Goal: Information Seeking & Learning: Compare options

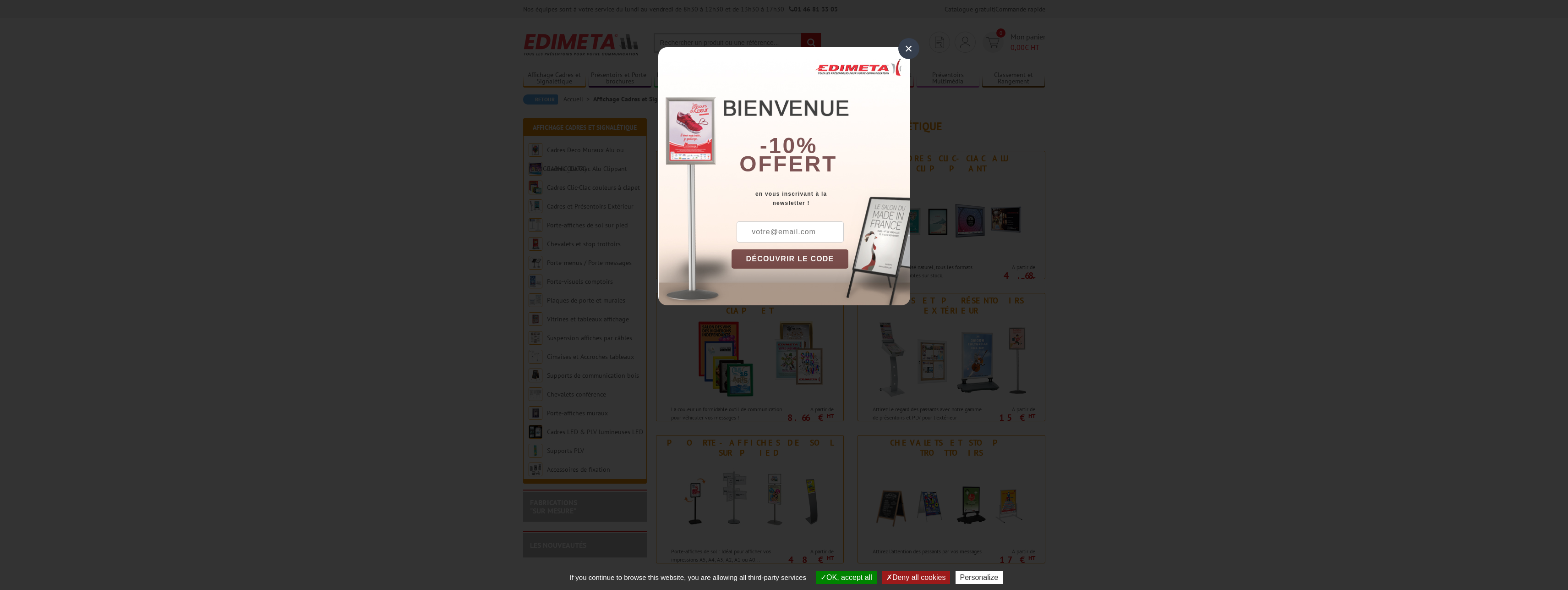
click at [906, 52] on div "×" at bounding box center [909, 49] width 21 height 21
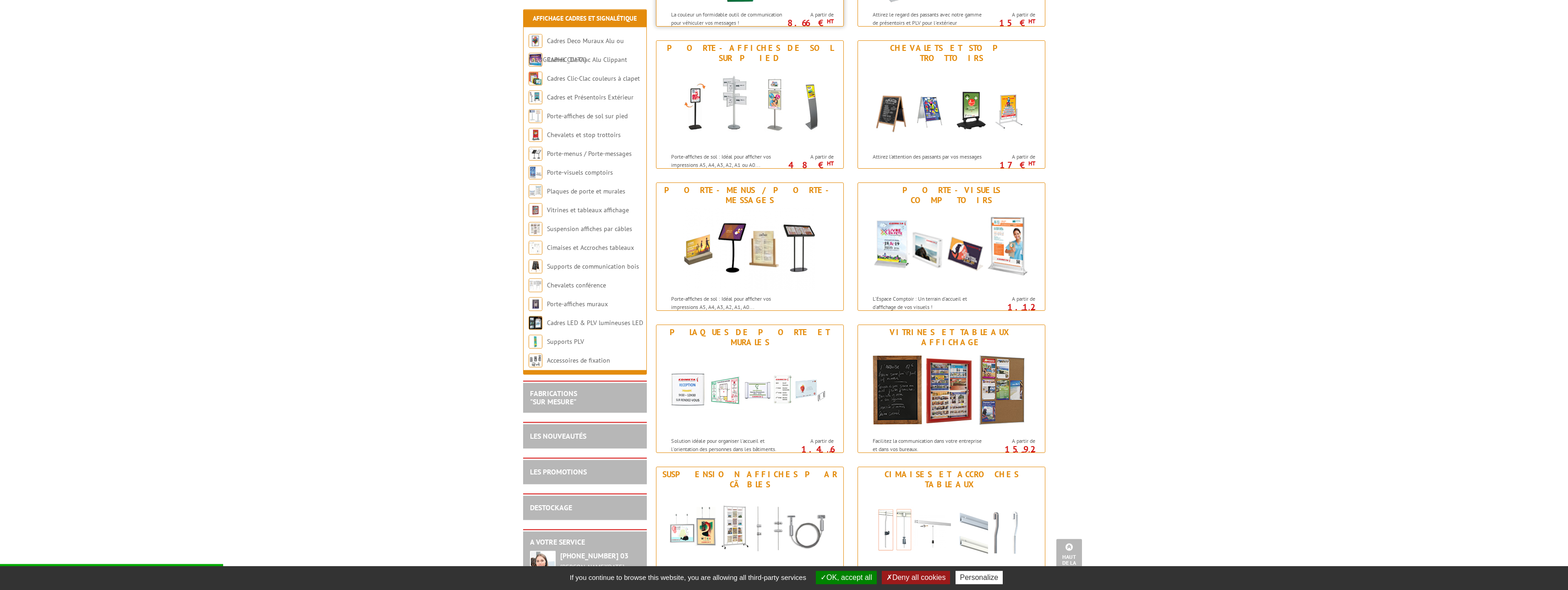
scroll to position [421, 0]
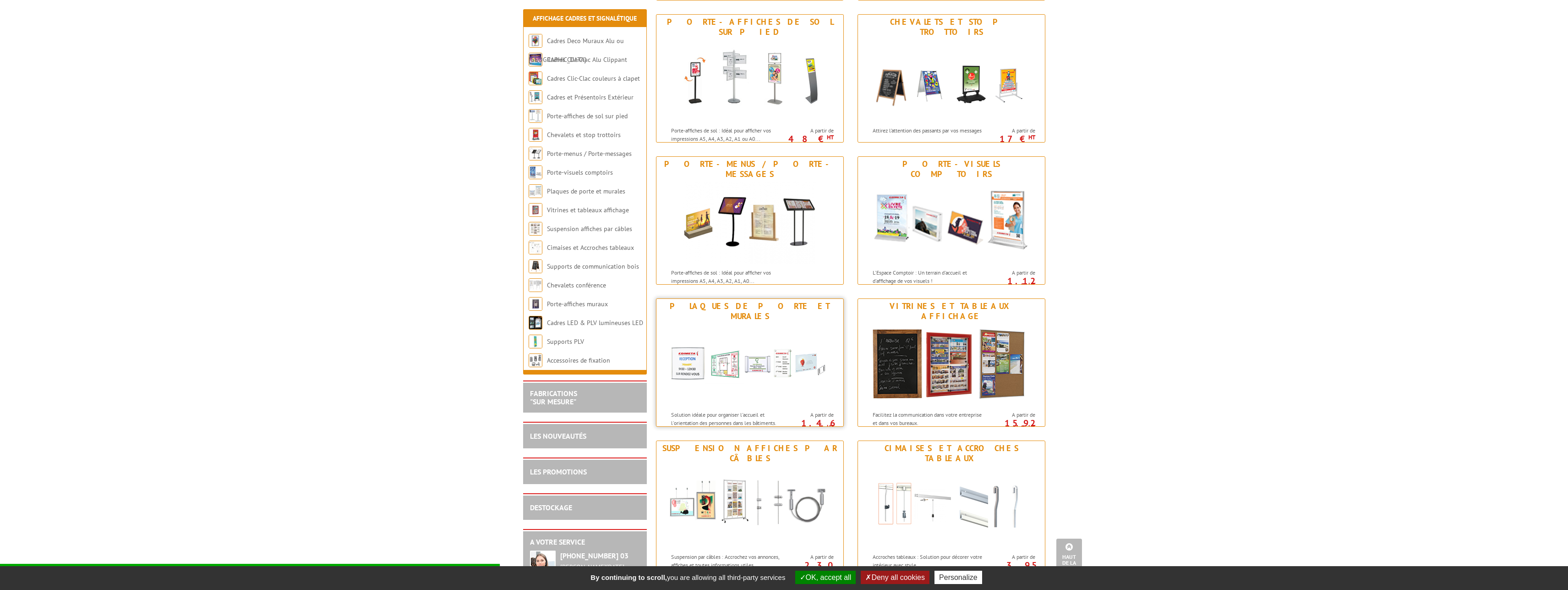
click at [762, 324] on img at bounding box center [749, 365] width 169 height 83
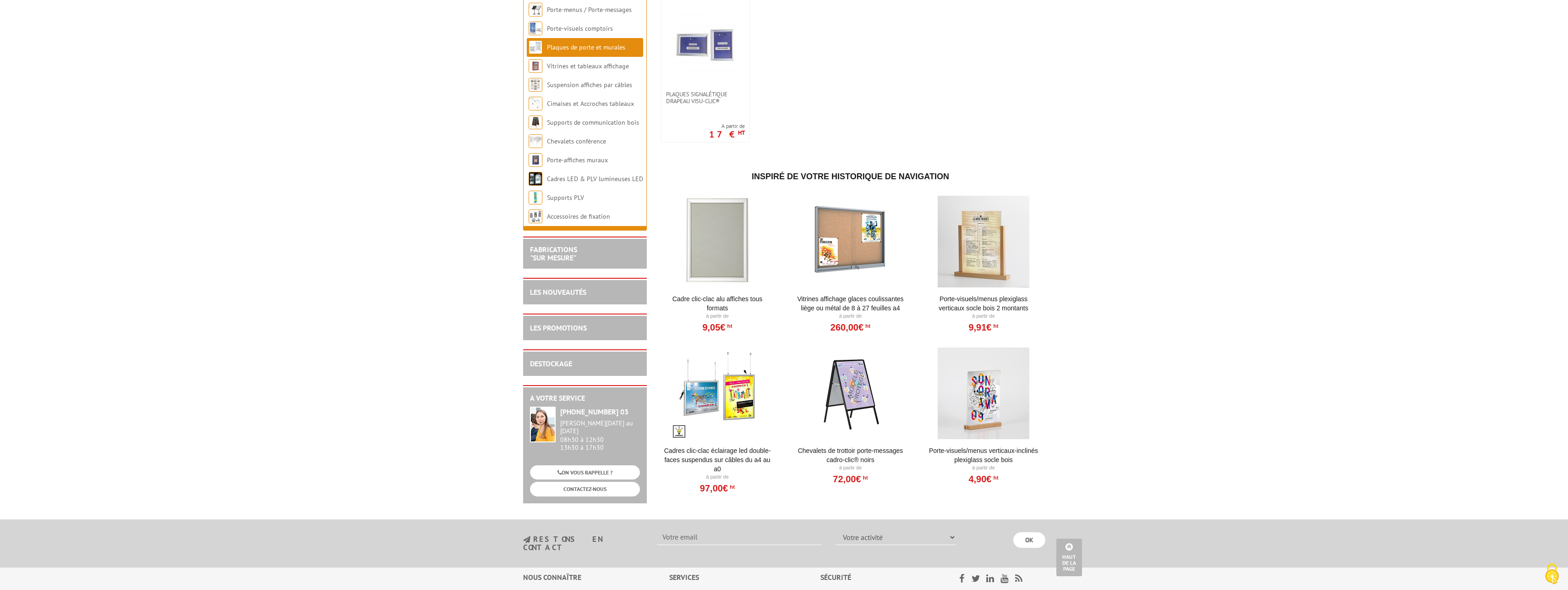
scroll to position [789, 0]
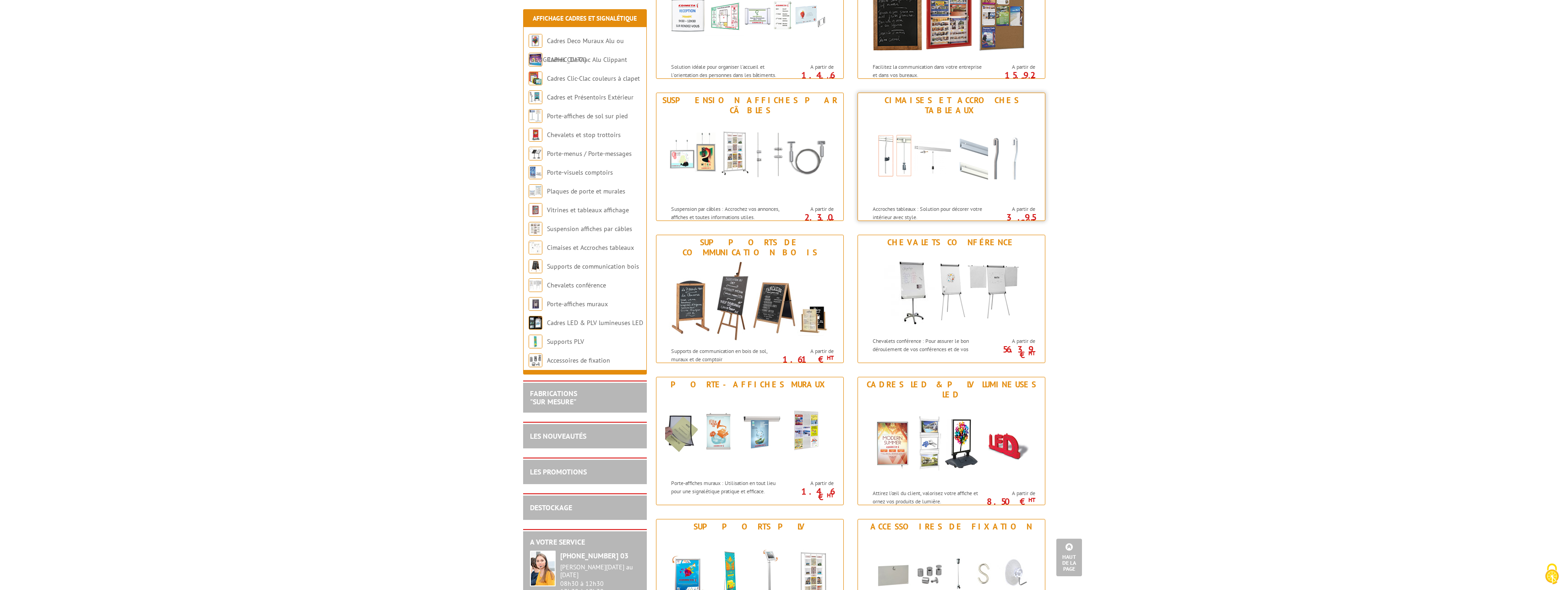
scroll to position [794, 0]
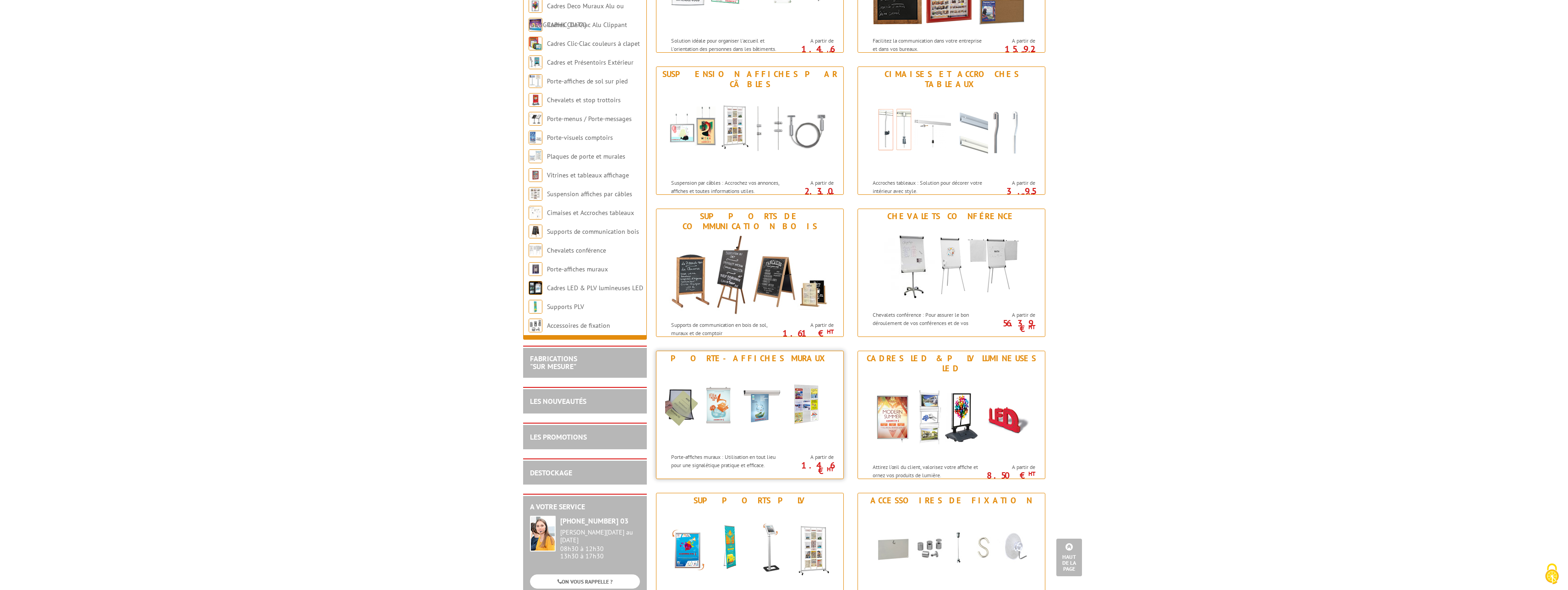
click at [759, 406] on img at bounding box center [749, 406] width 169 height 83
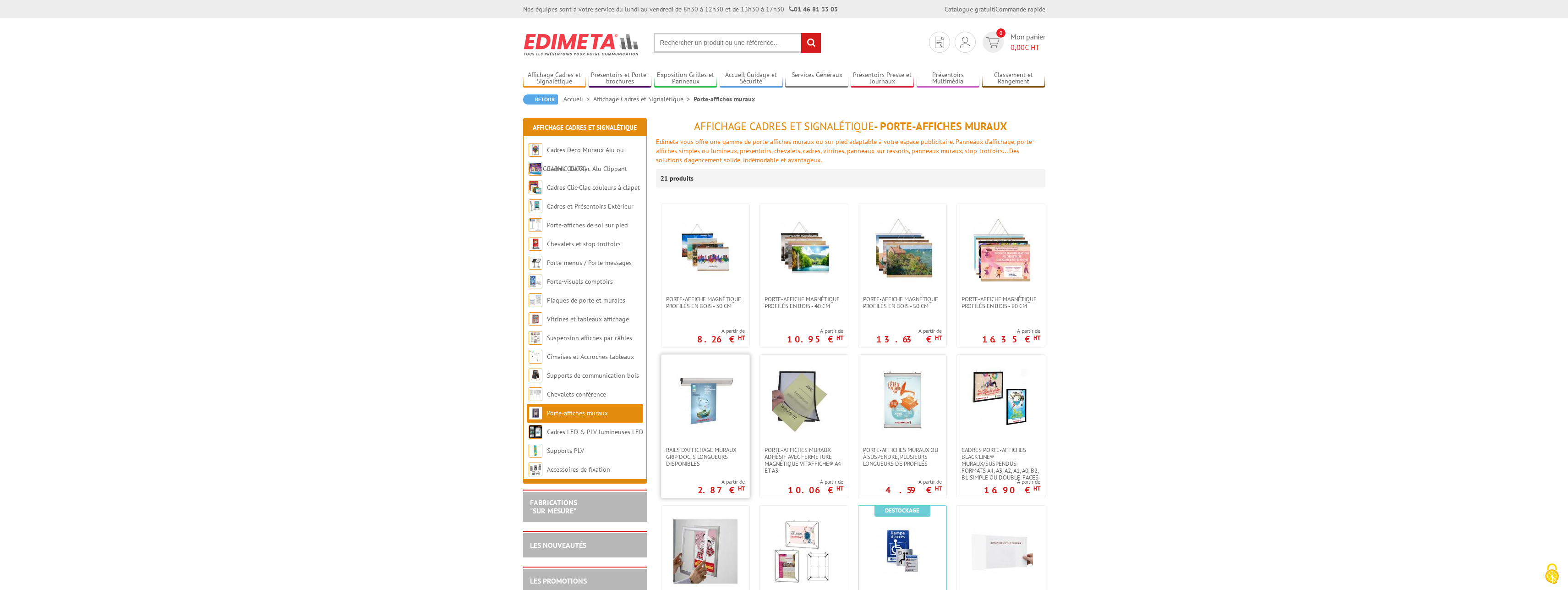
click at [704, 397] on img at bounding box center [706, 400] width 64 height 64
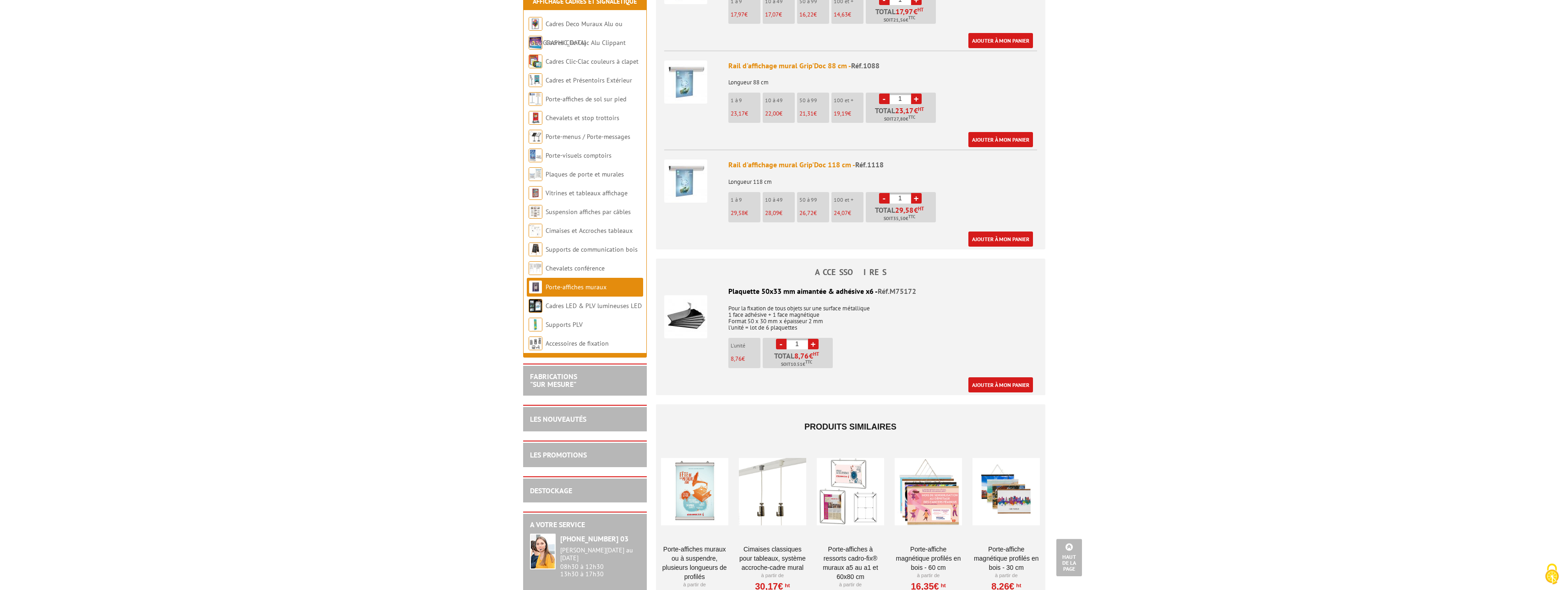
scroll to position [701, 0]
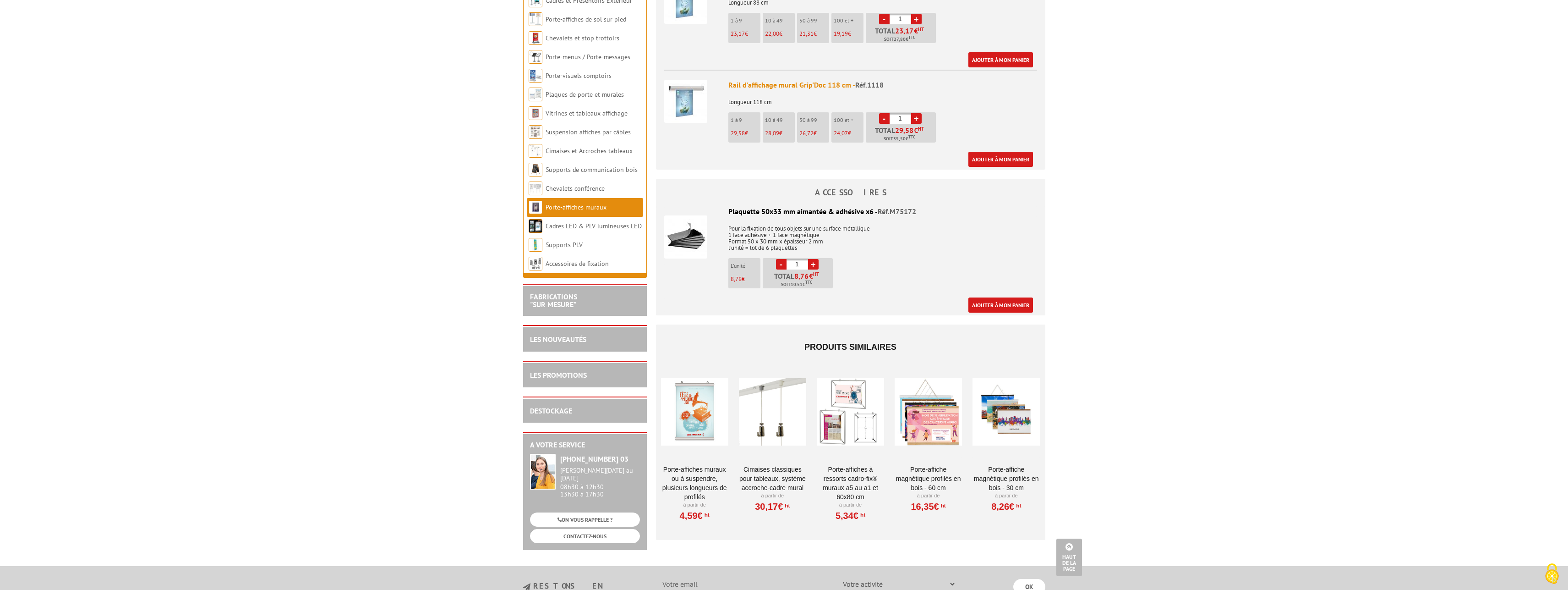
click at [717, 416] on div at bounding box center [695, 412] width 68 height 92
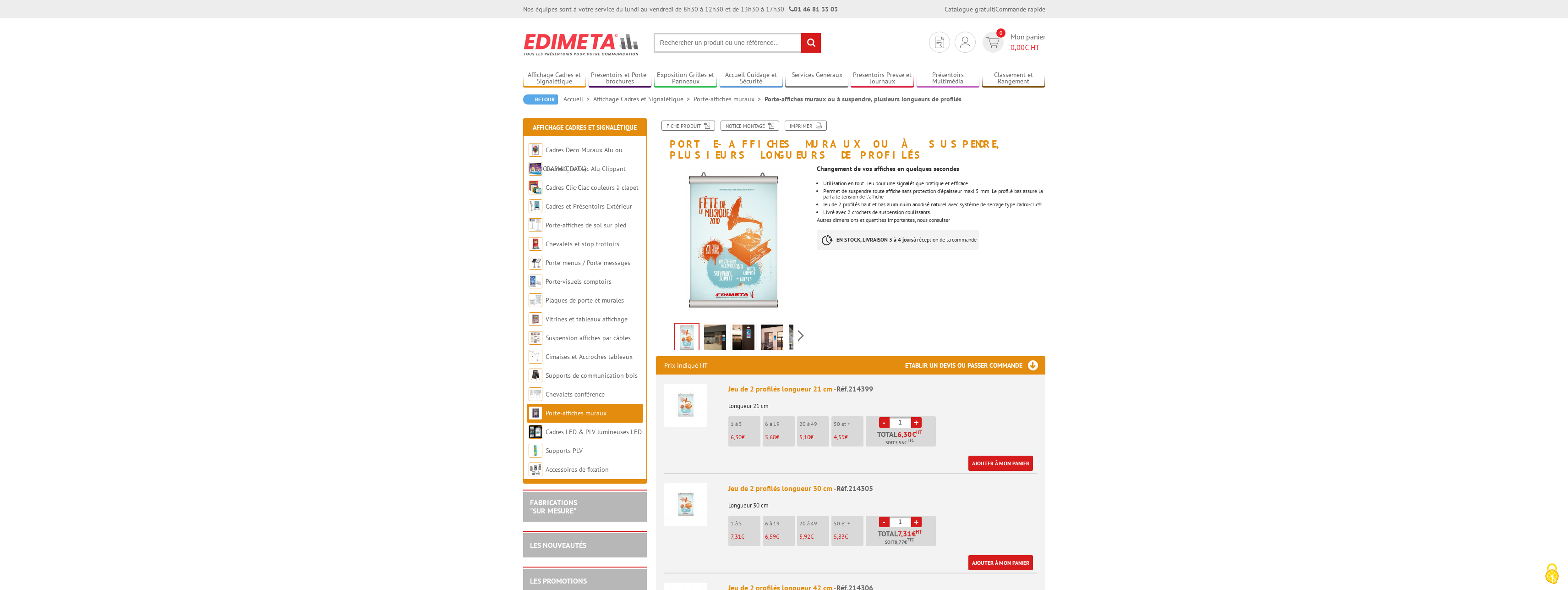
click at [723, 328] on img at bounding box center [715, 339] width 22 height 29
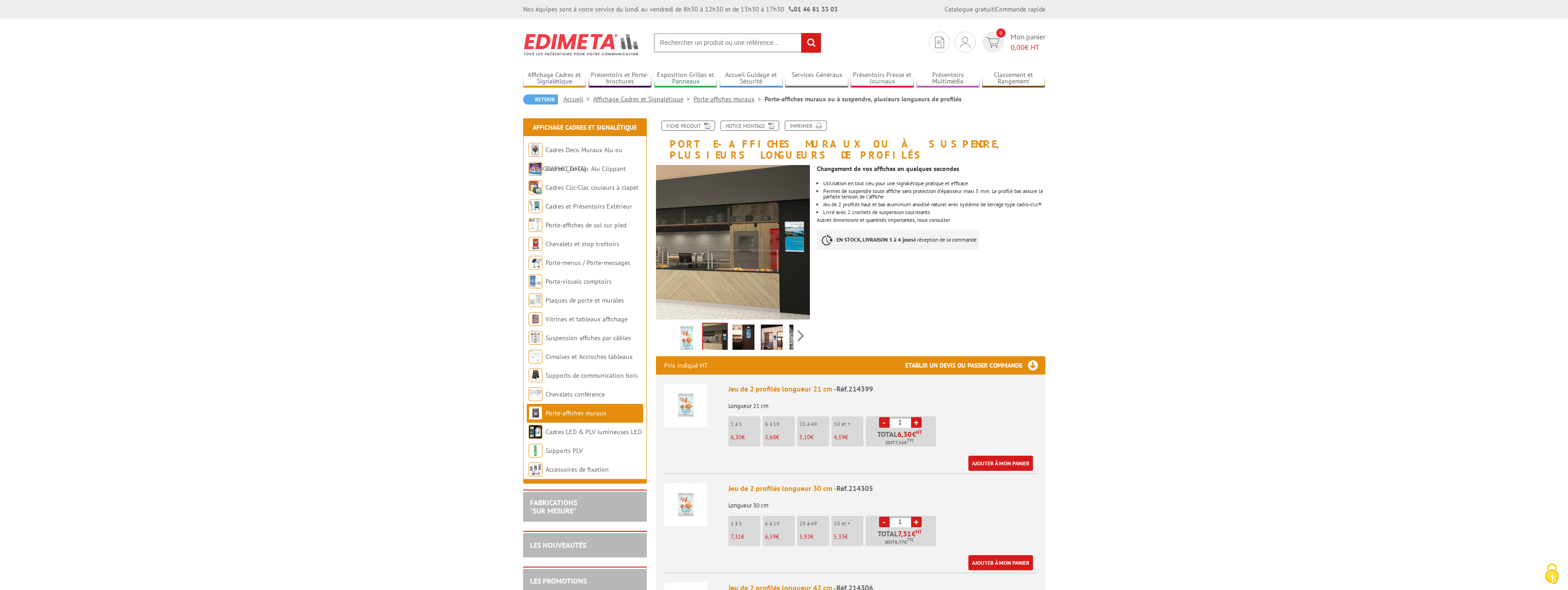
click at [734, 327] on img at bounding box center [743, 339] width 22 height 29
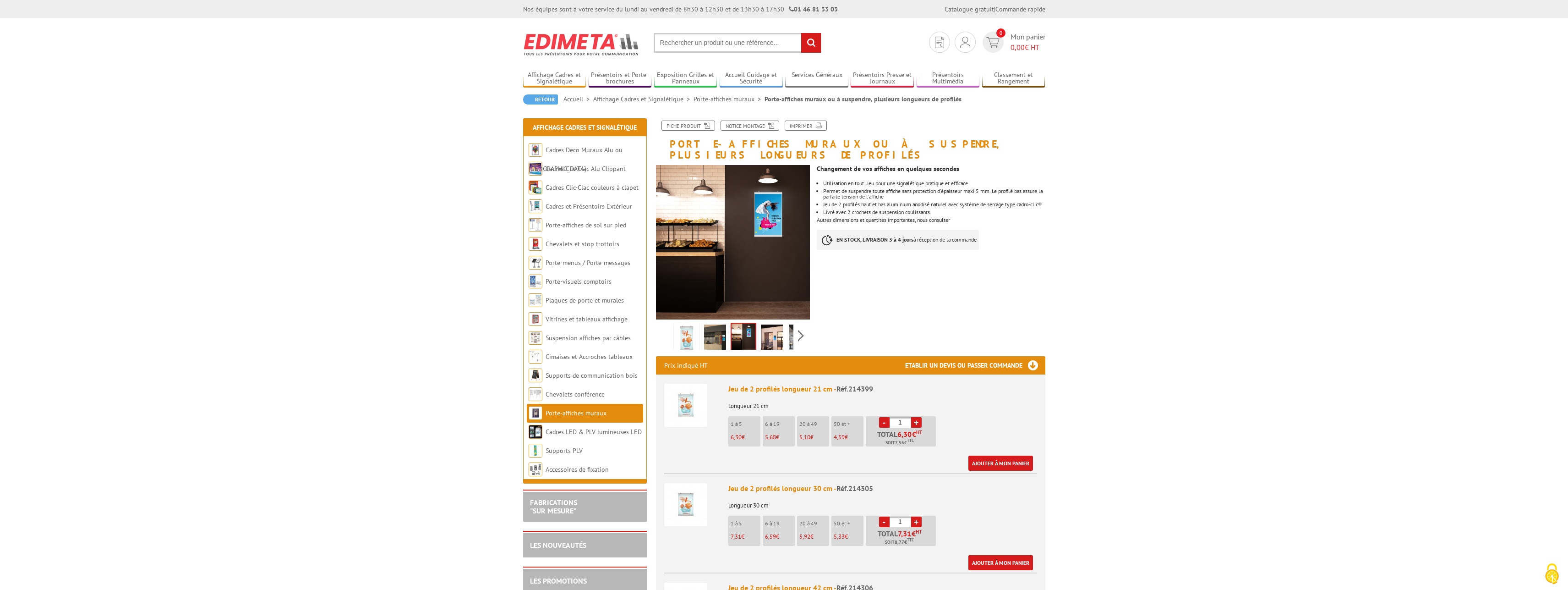
click at [761, 328] on img at bounding box center [772, 339] width 22 height 29
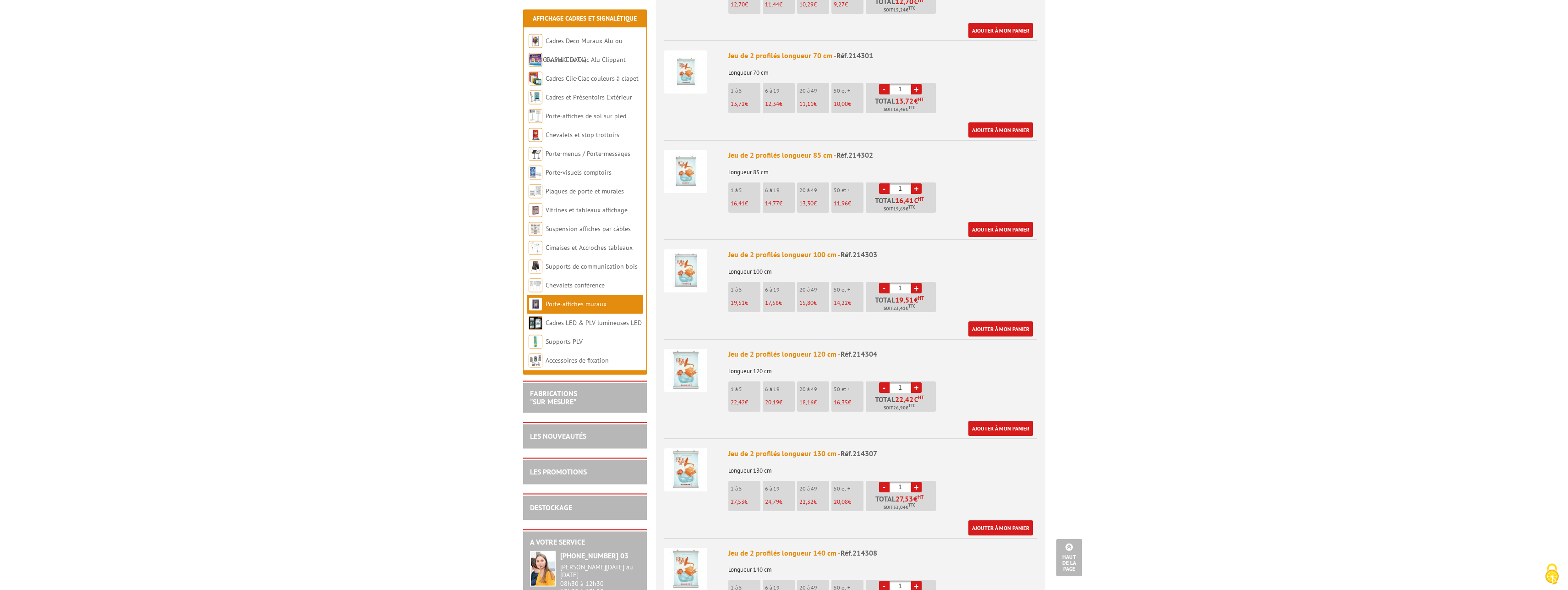
scroll to position [748, 0]
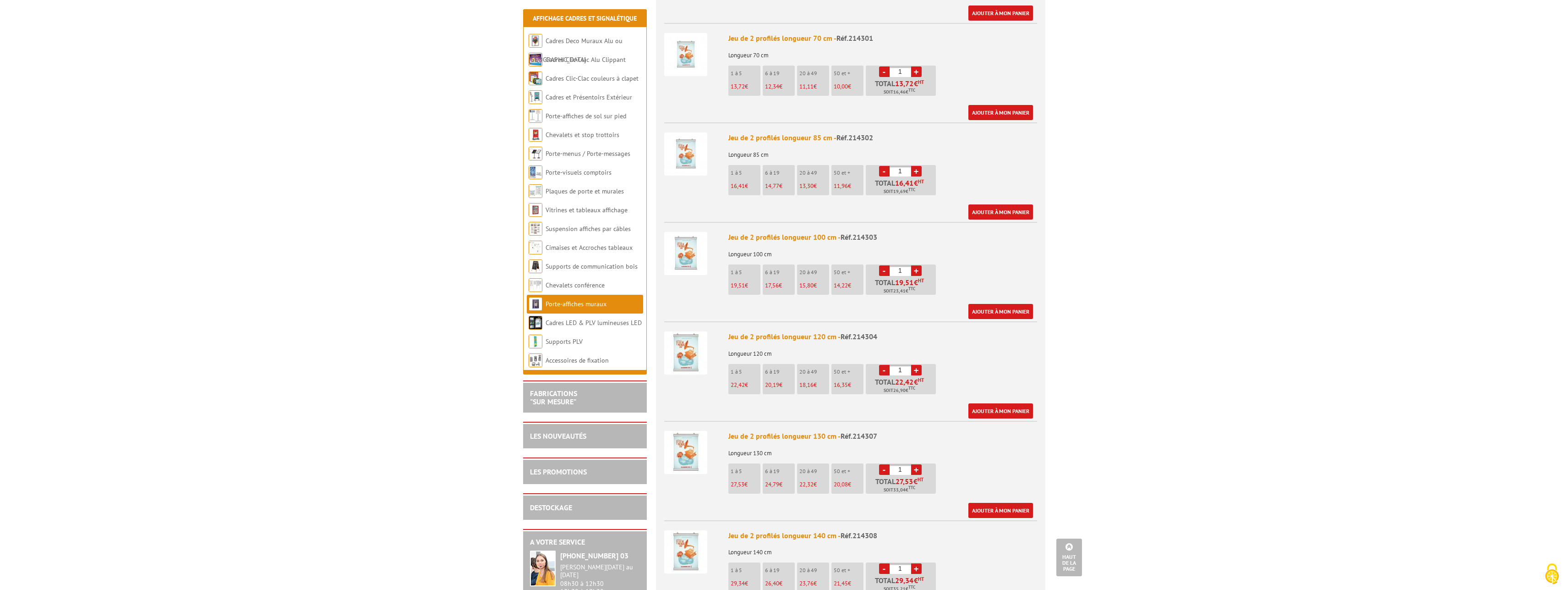
click at [690, 448] on img at bounding box center [685, 452] width 43 height 43
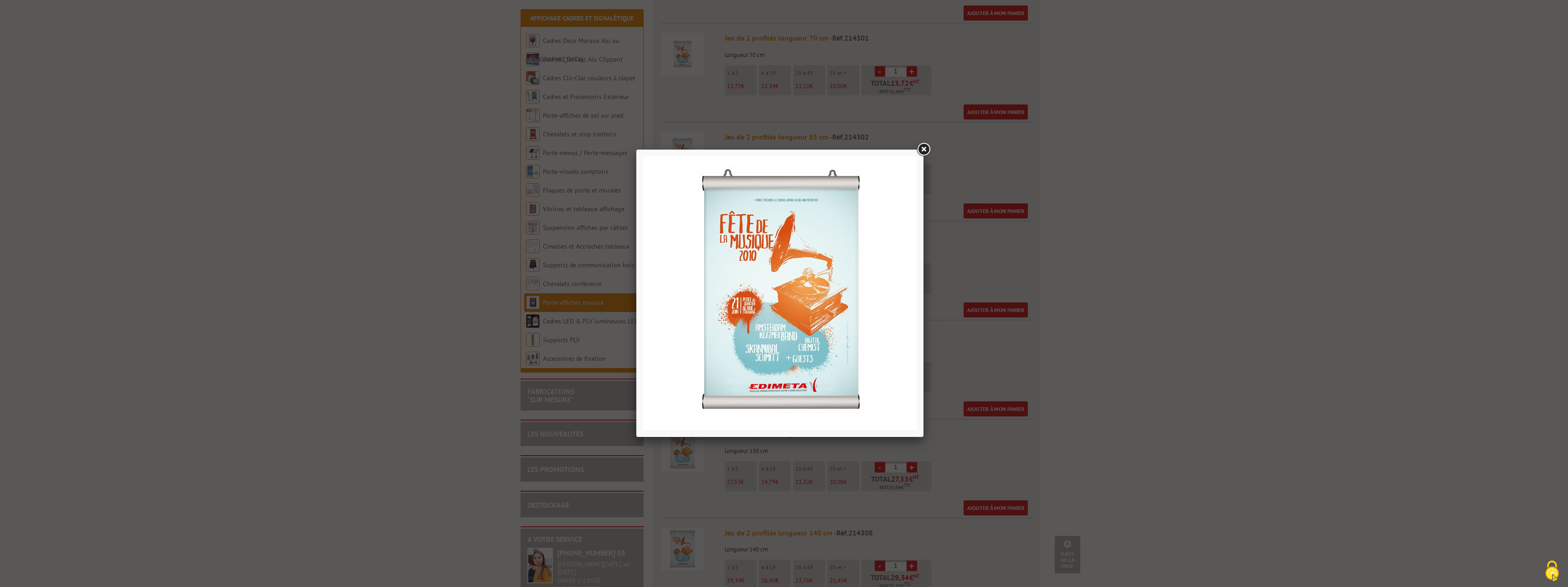
click at [919, 150] on link at bounding box center [923, 149] width 17 height 17
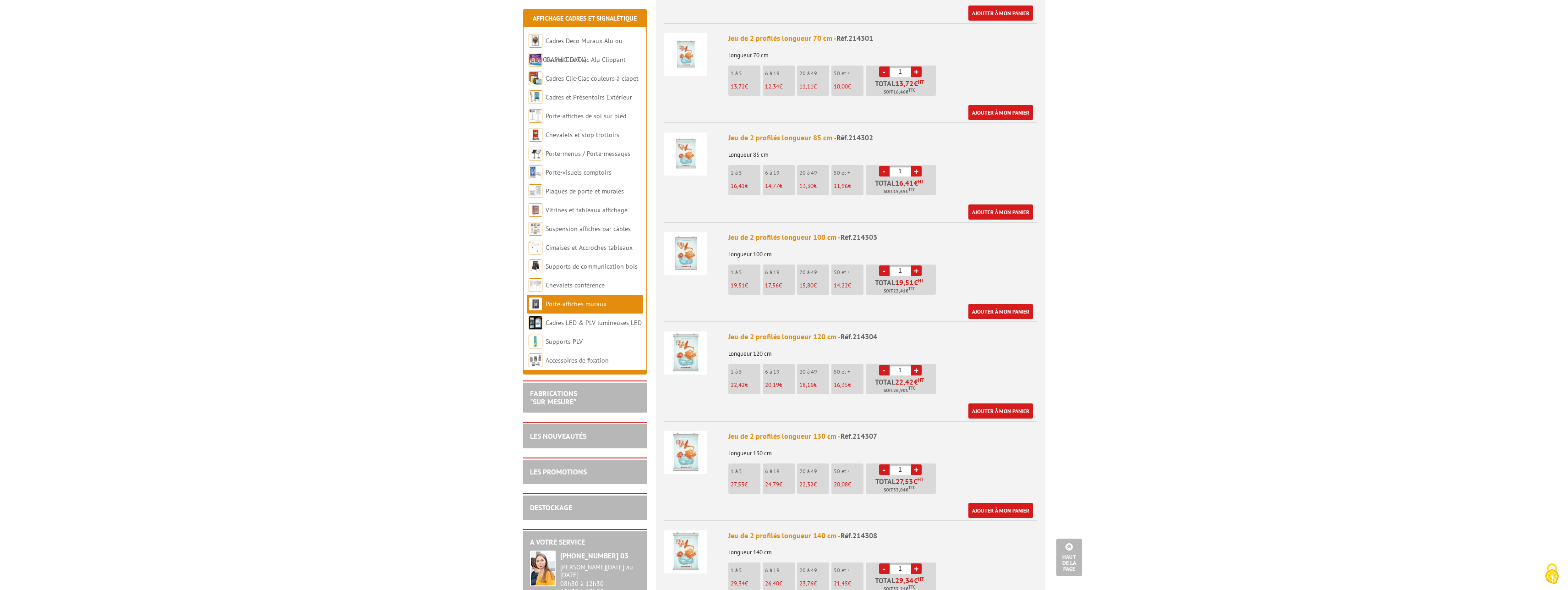
click at [687, 446] on img at bounding box center [685, 452] width 43 height 43
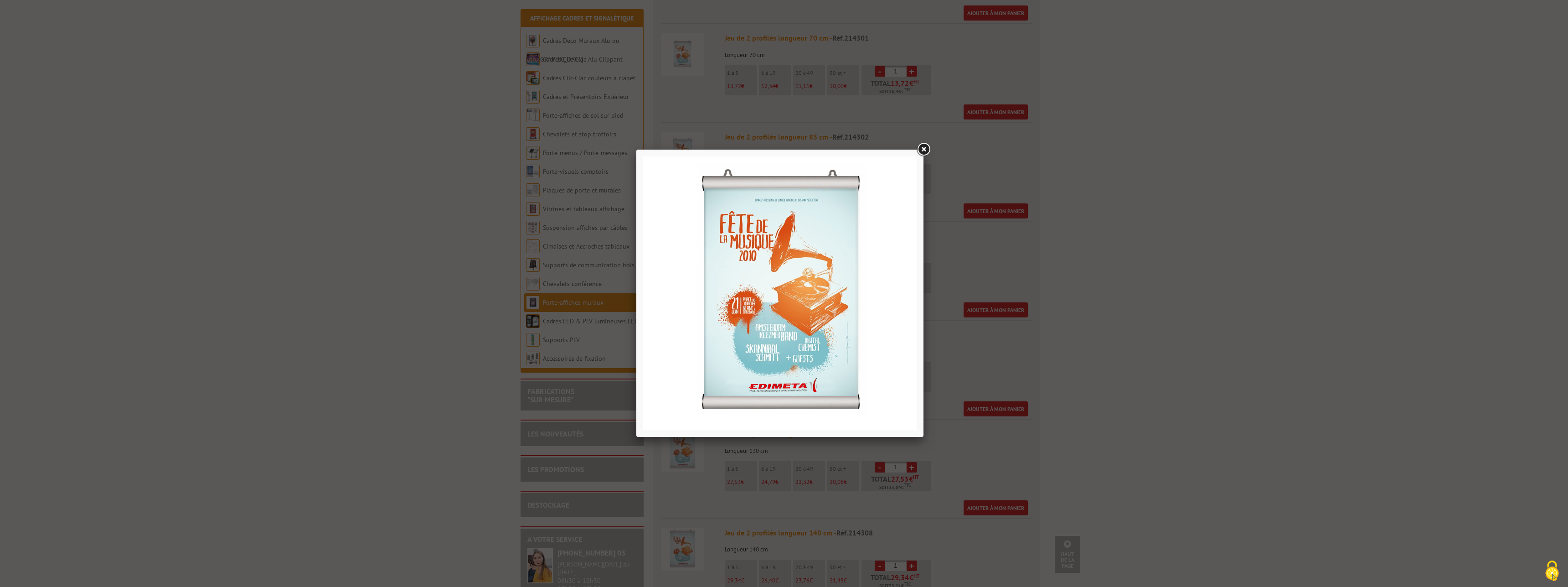
click at [925, 149] on link at bounding box center [923, 149] width 17 height 17
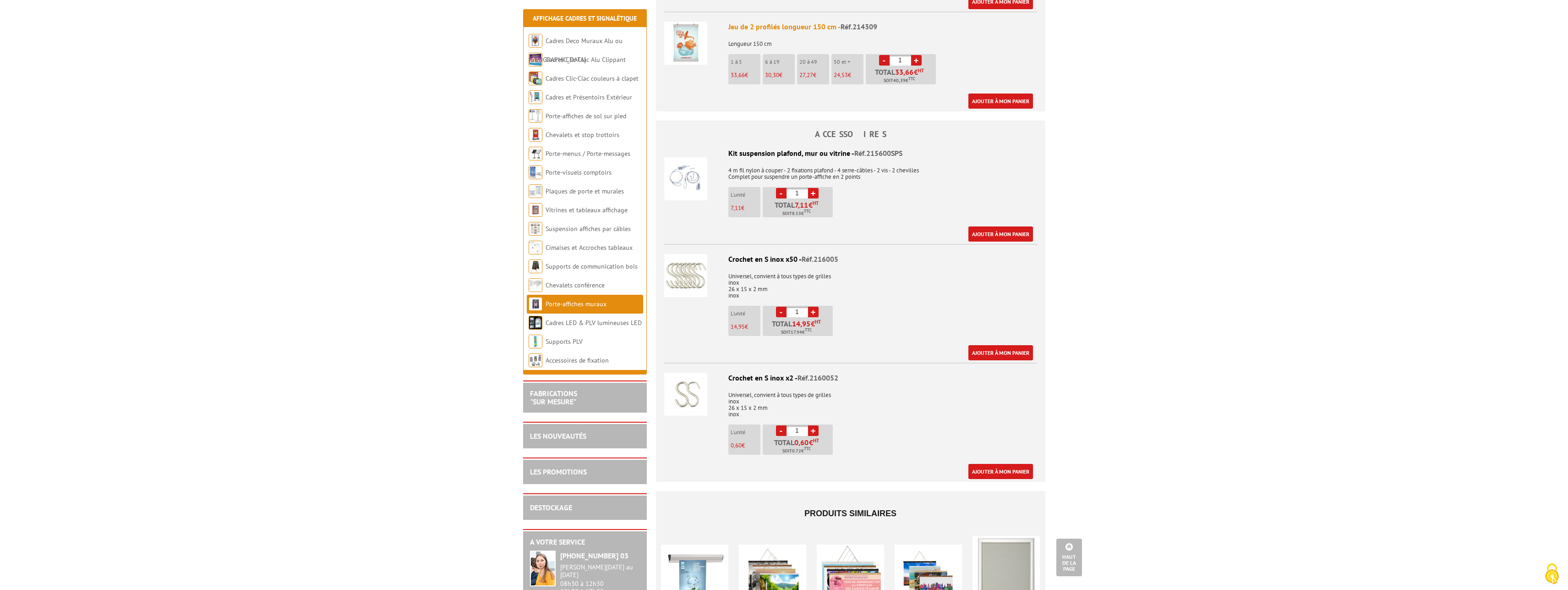
scroll to position [1495, 0]
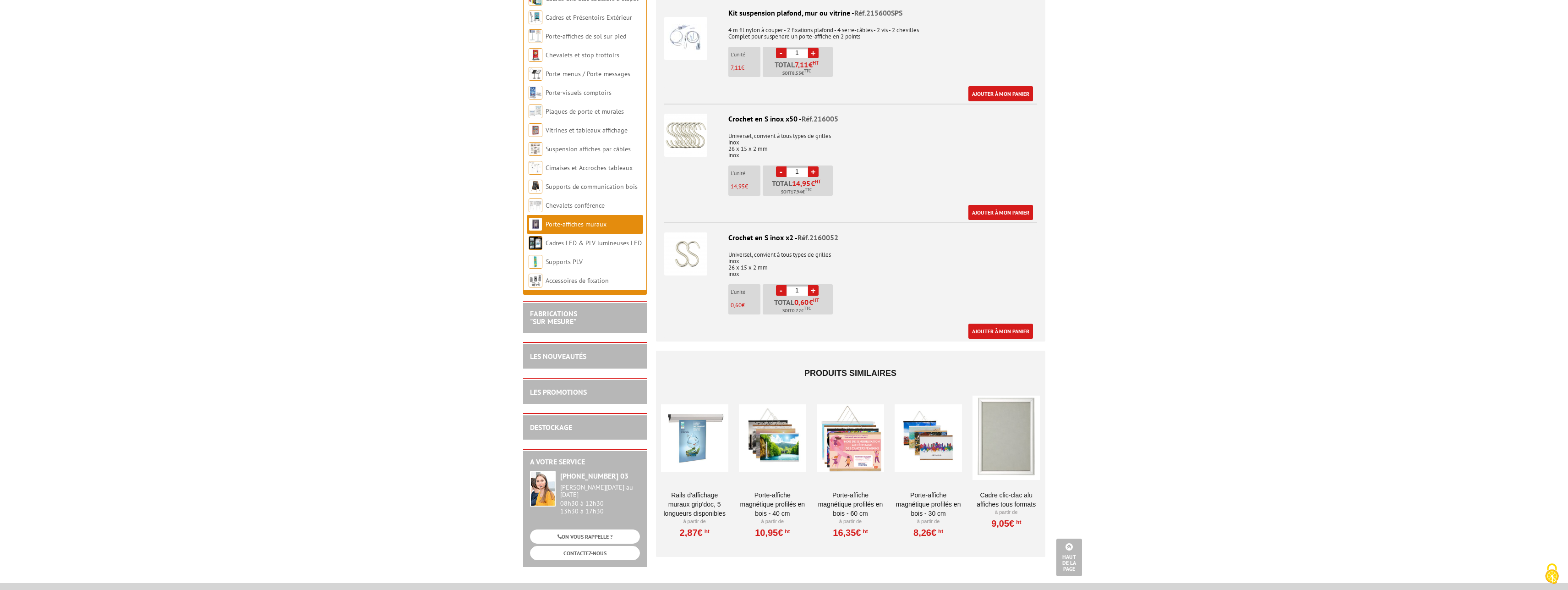
click at [695, 438] on div at bounding box center [695, 438] width 68 height 92
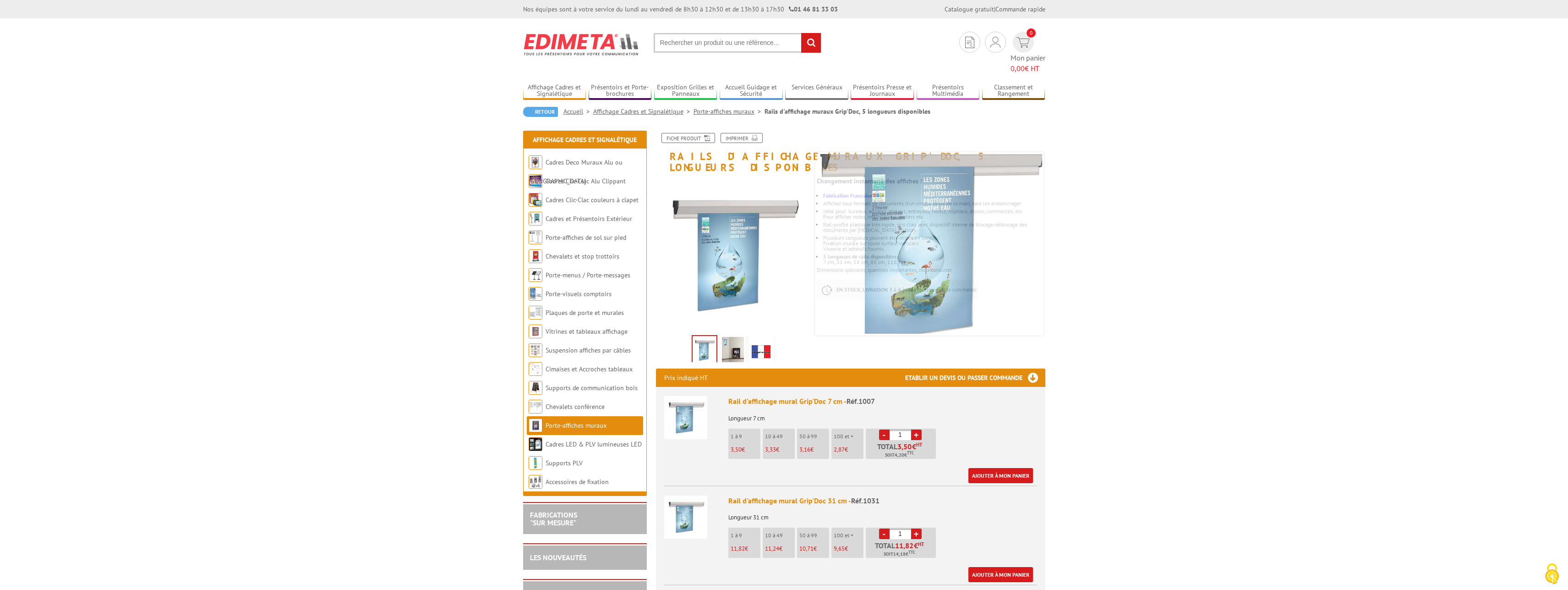
click at [742, 337] on img at bounding box center [732, 351] width 22 height 29
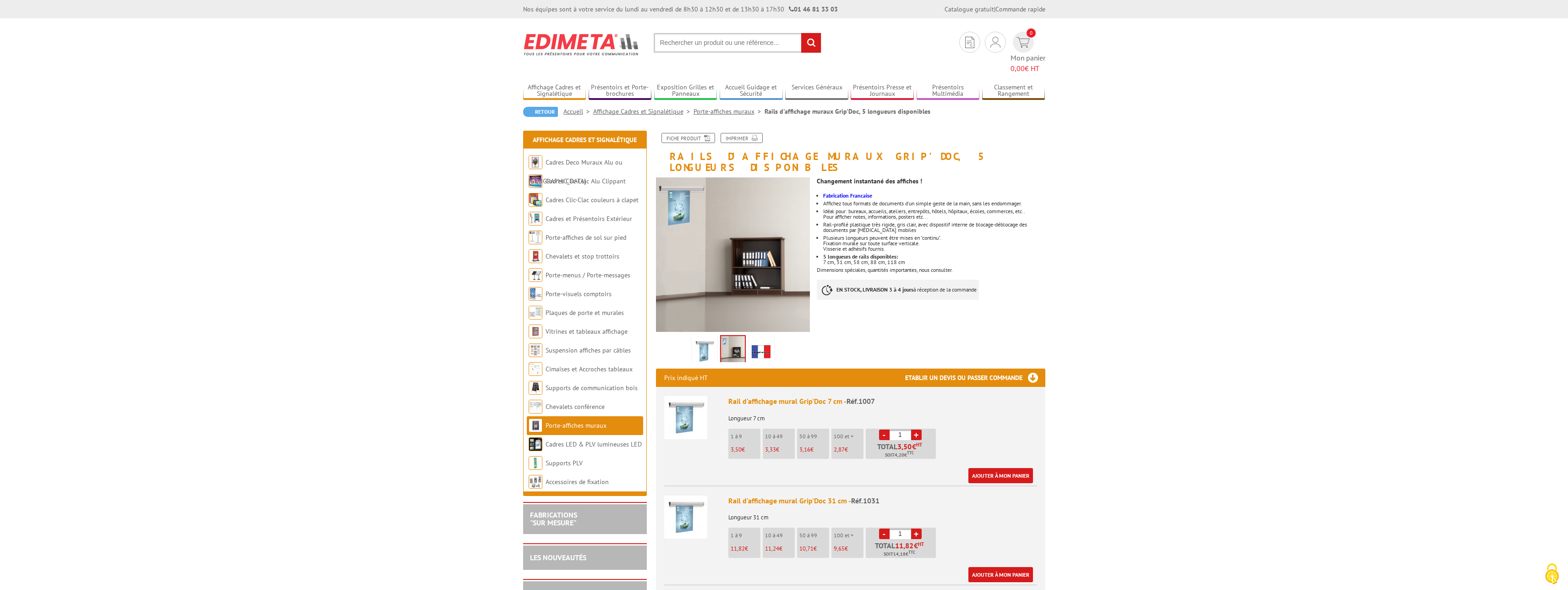
click at [700, 337] on img at bounding box center [704, 351] width 22 height 29
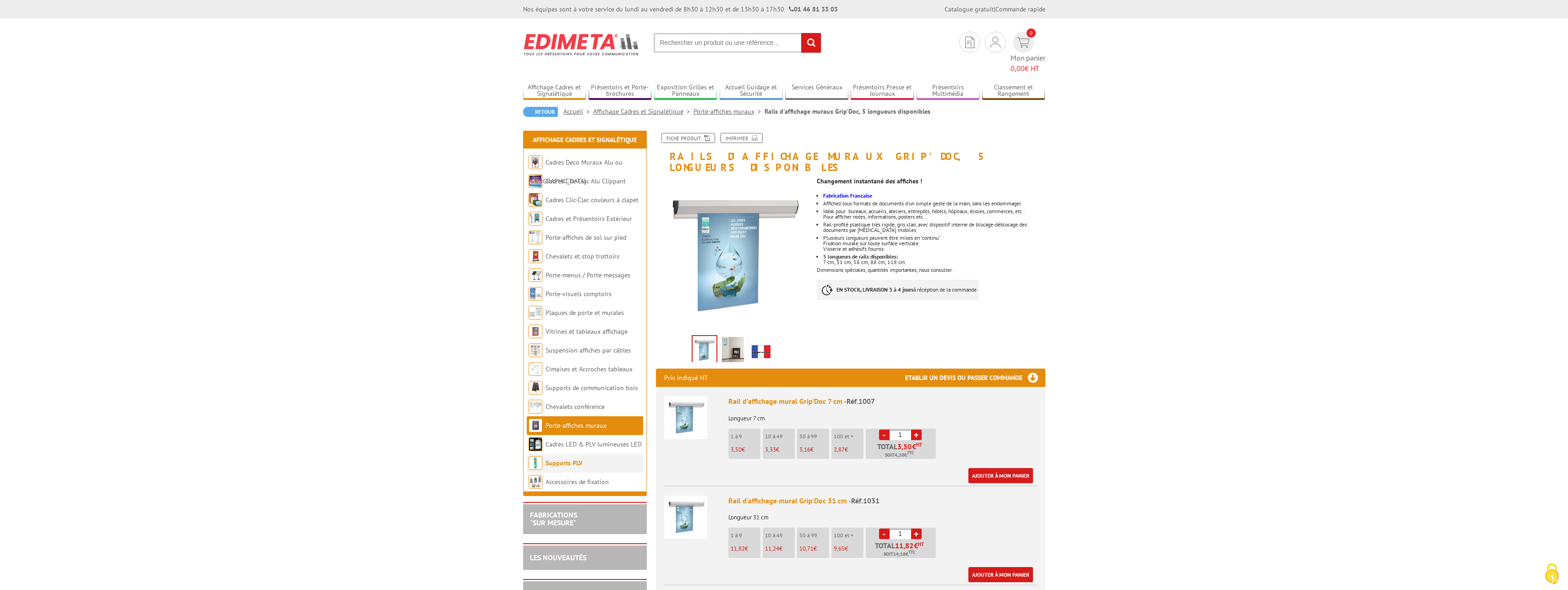
click at [570, 459] on link "Supports PLV" at bounding box center [563, 463] width 37 height 8
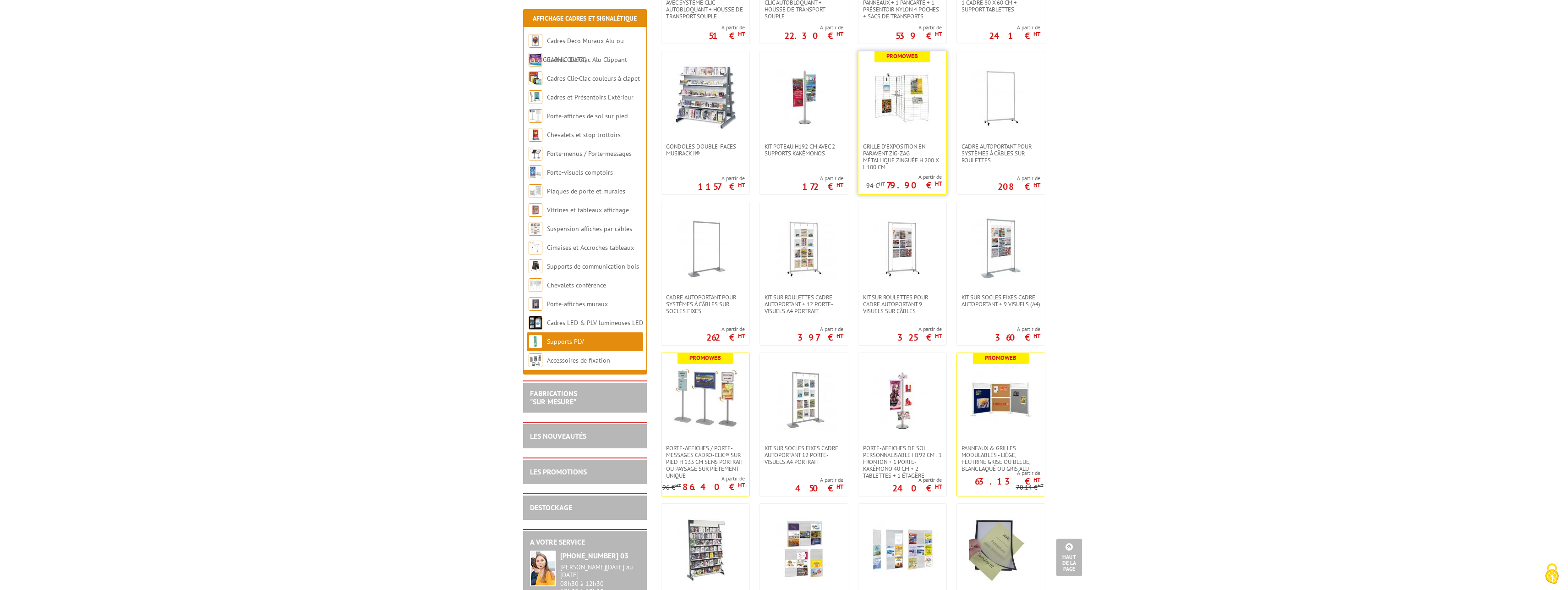
scroll to position [1028, 0]
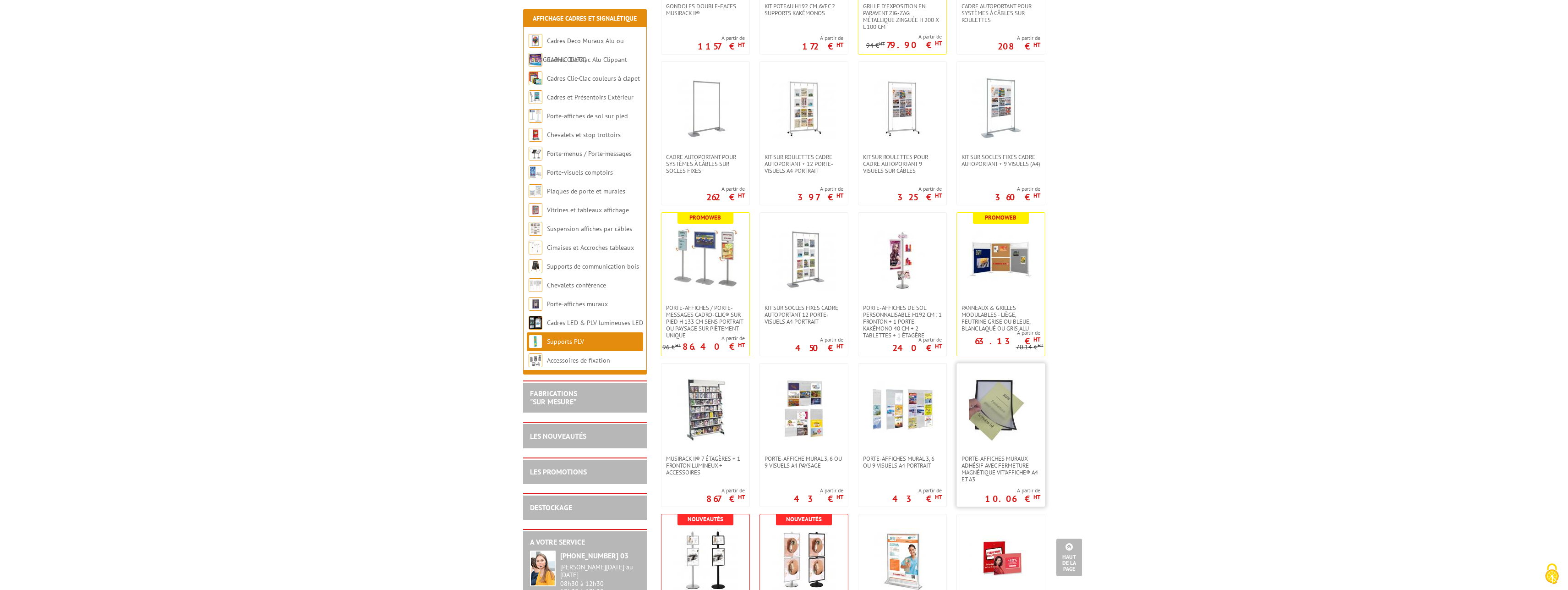
click at [987, 431] on img at bounding box center [1000, 409] width 64 height 64
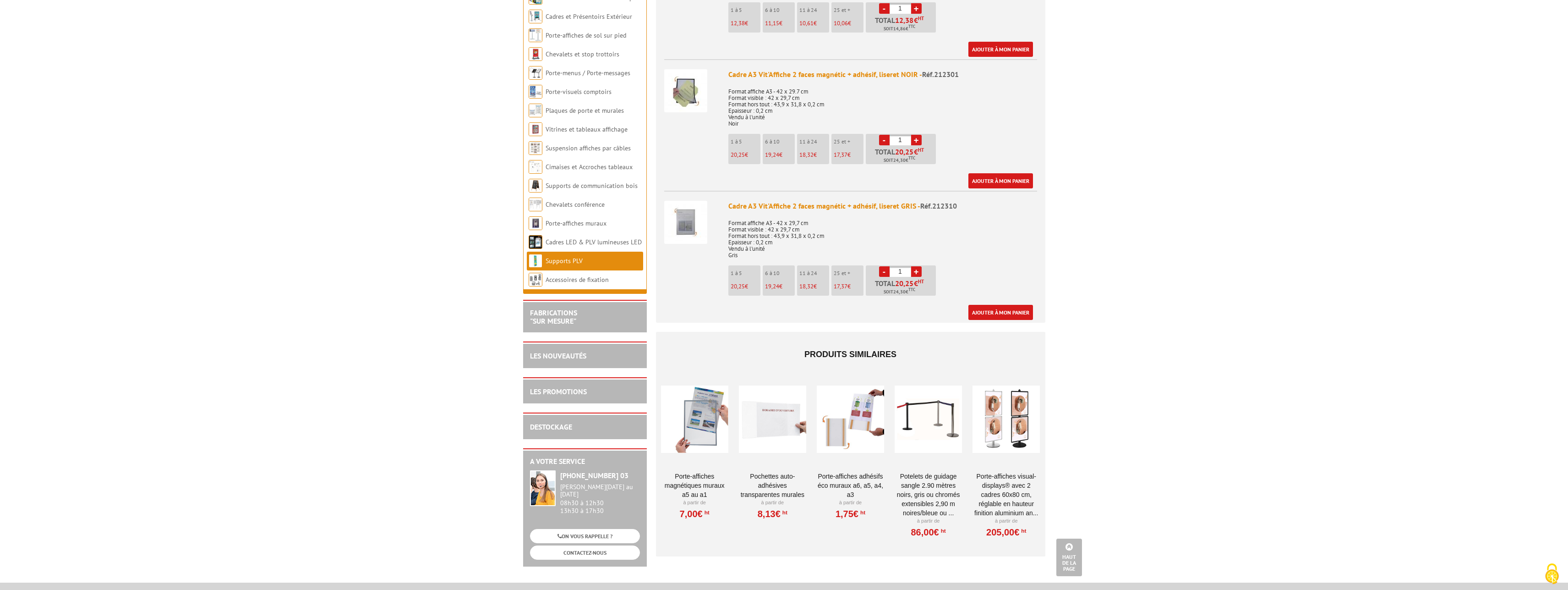
scroll to position [514, 0]
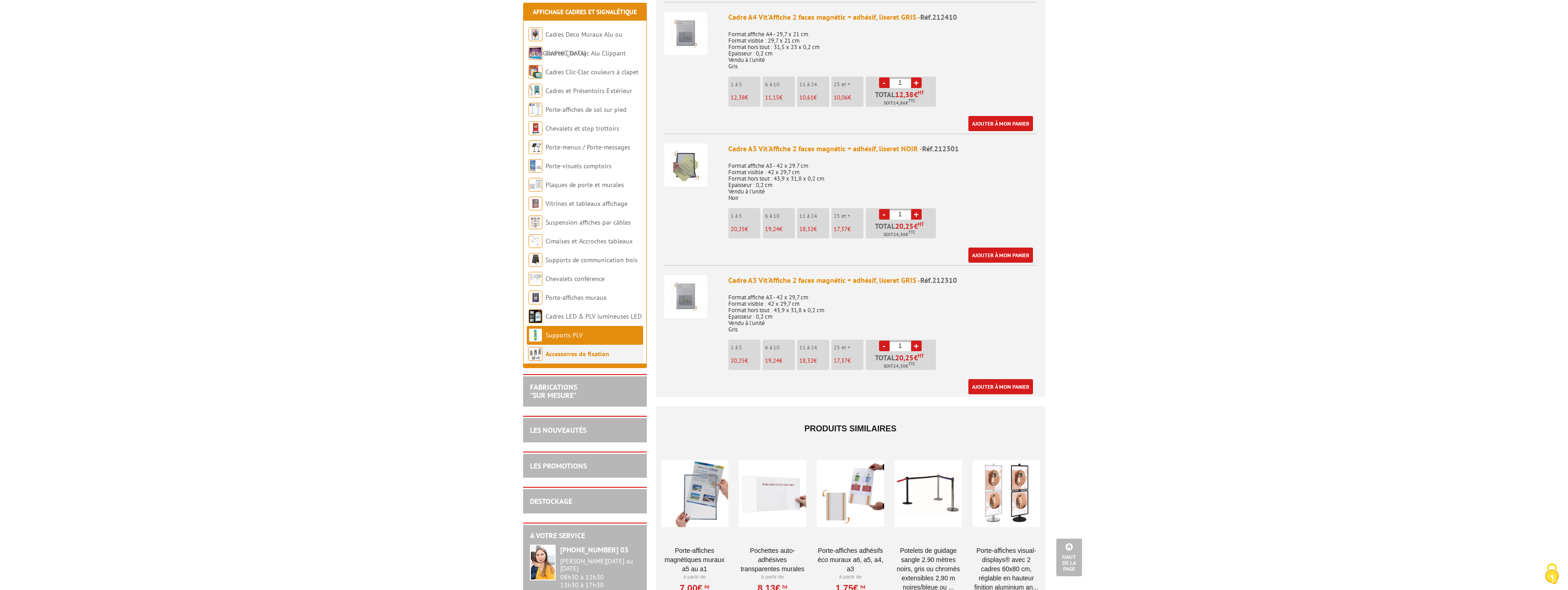
click at [600, 351] on link "Accessoires de fixation" at bounding box center [576, 353] width 63 height 8
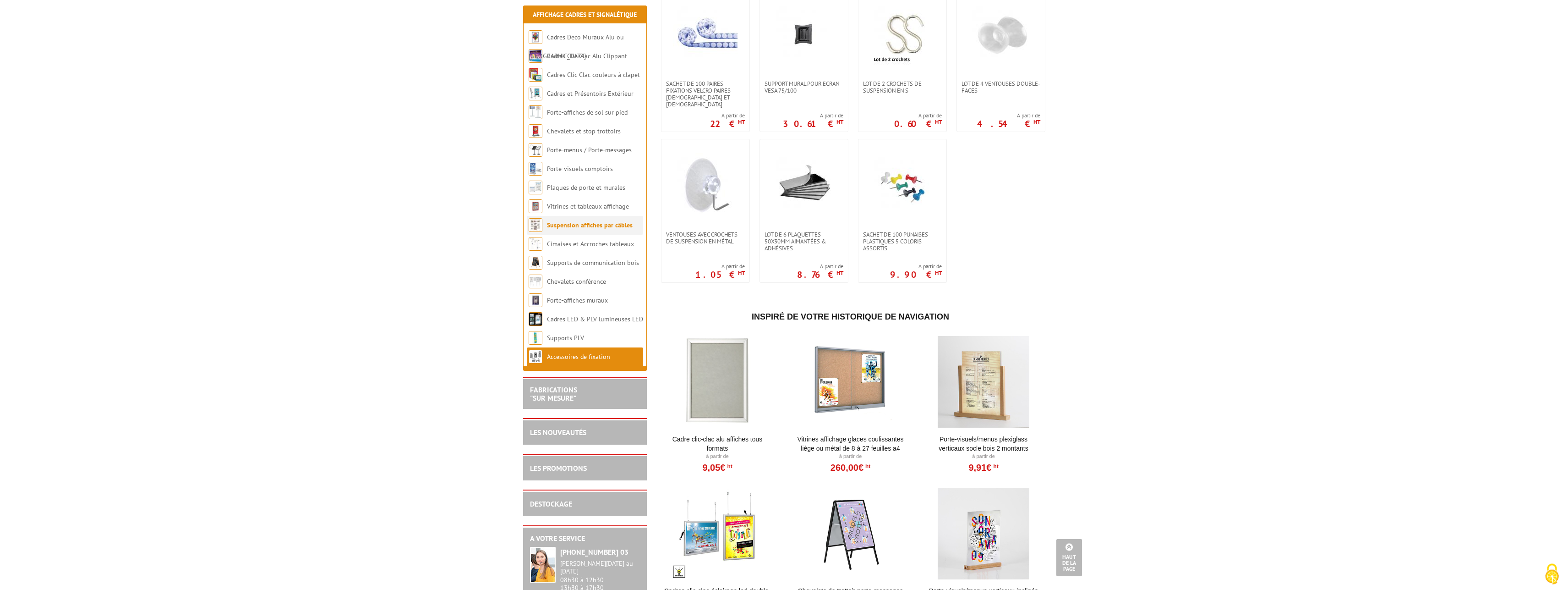
scroll to position [654, 0]
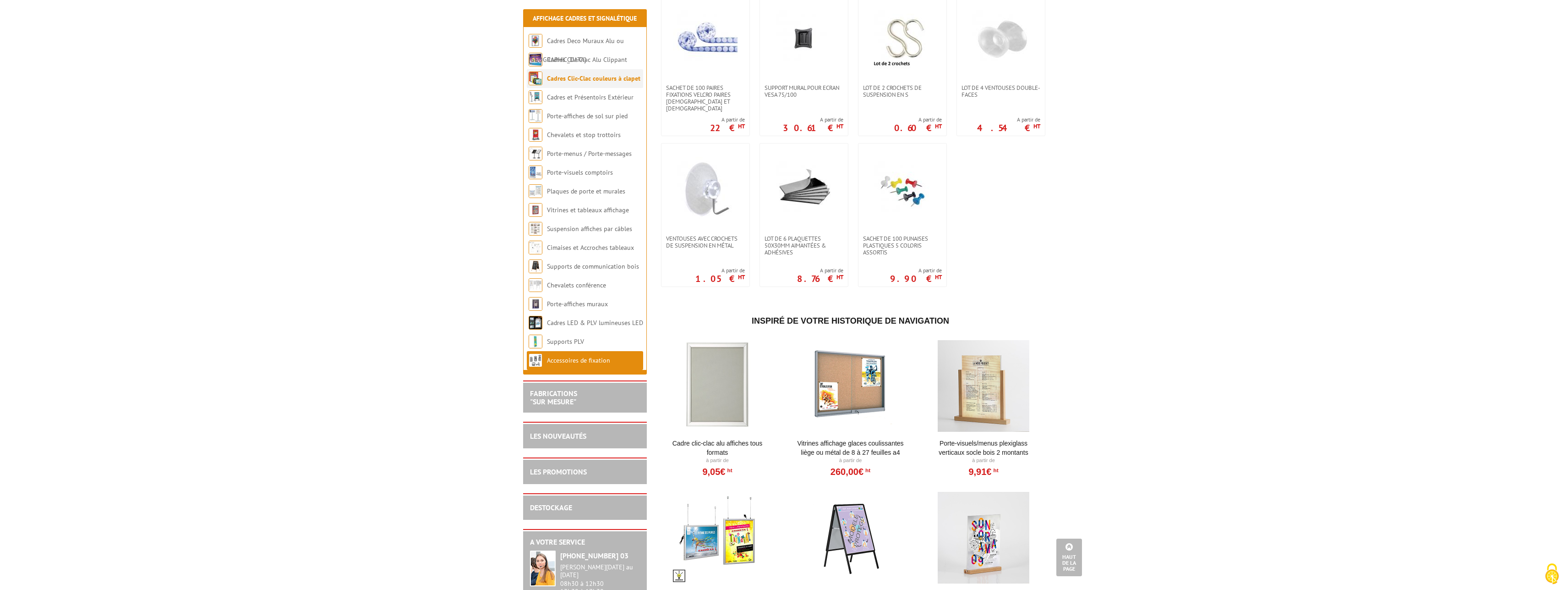
click at [595, 78] on link "Cadres Clic-Clac couleurs à clapet" at bounding box center [593, 78] width 94 height 8
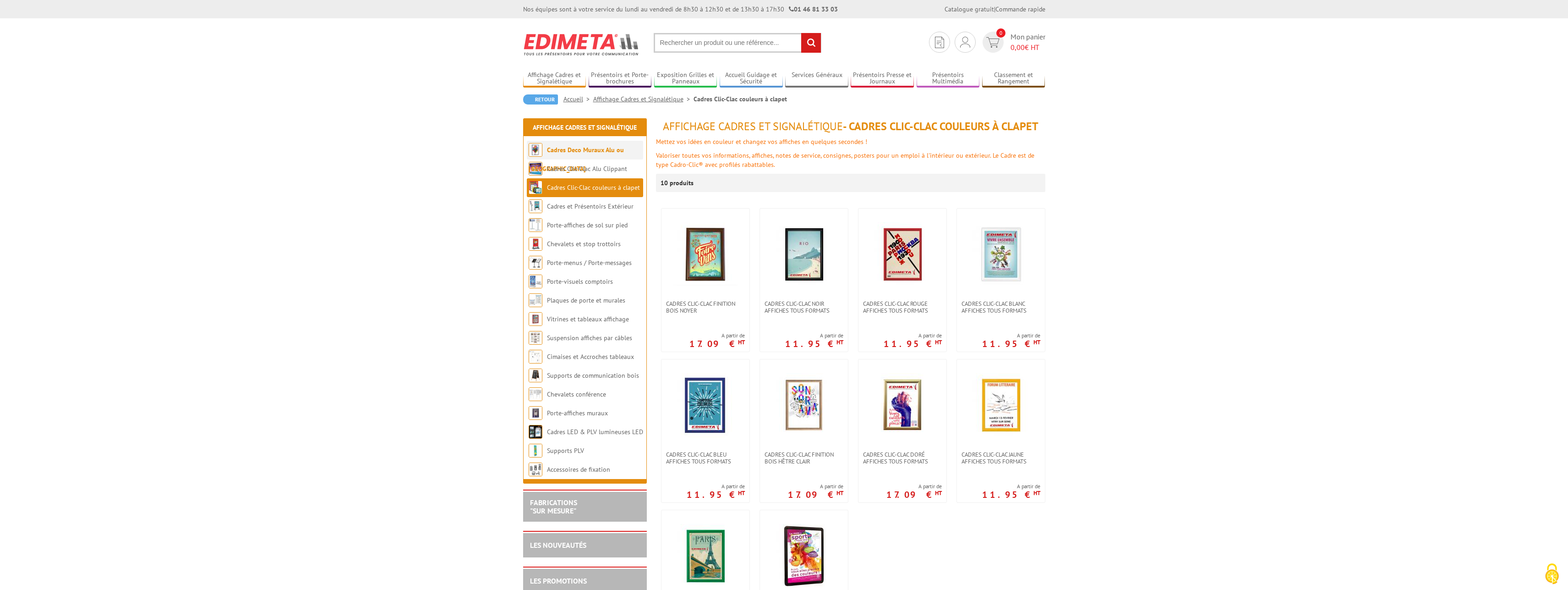
click at [582, 151] on link "Cadres Deco Muraux Alu ou [GEOGRAPHIC_DATA]" at bounding box center [576, 159] width 95 height 27
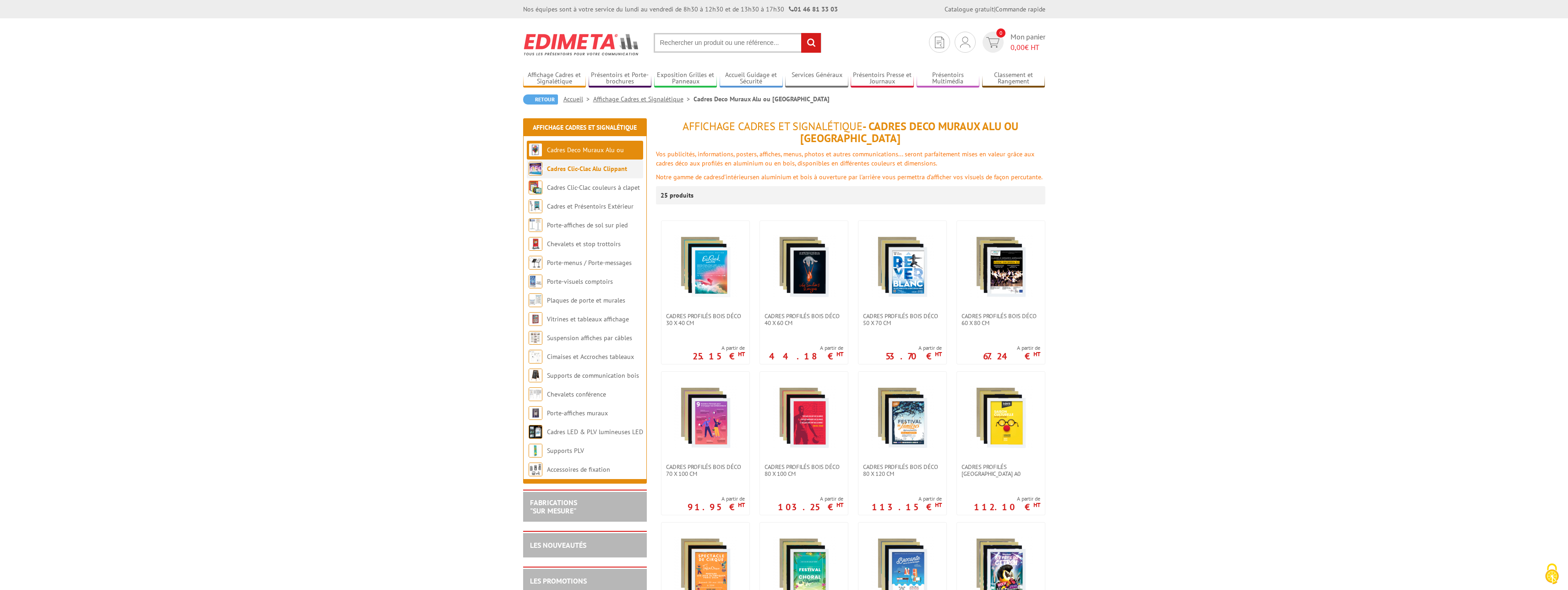
click at [584, 174] on li "Cadres Clic-Clac Alu Clippant" at bounding box center [584, 168] width 117 height 19
click at [584, 166] on link "Cadres Clic-Clac Alu Clippant" at bounding box center [587, 168] width 80 height 8
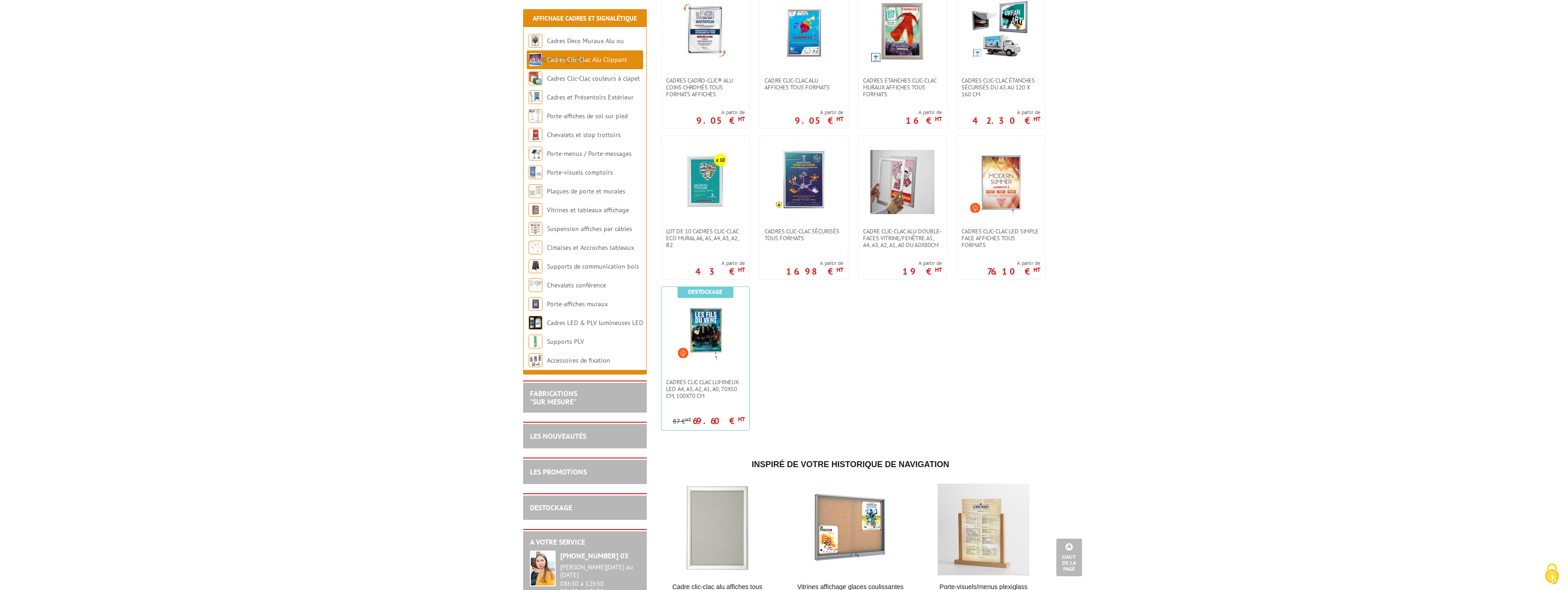
scroll to position [234, 0]
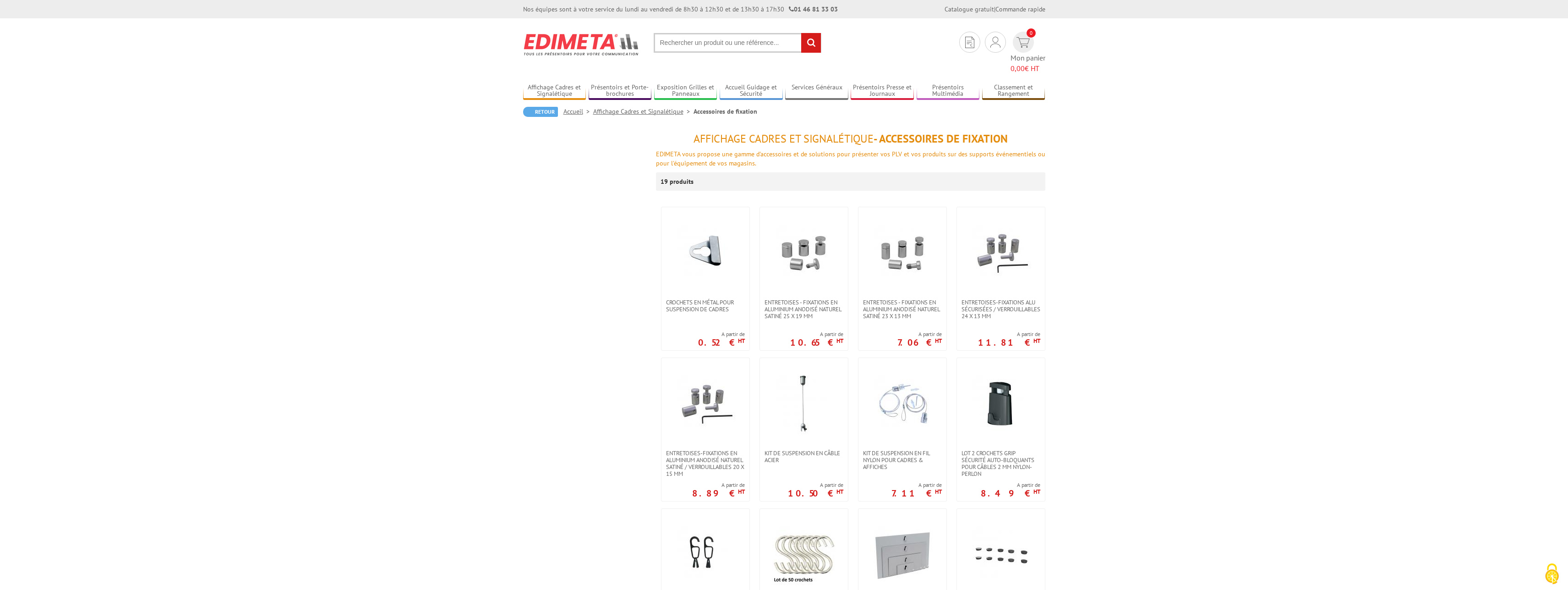
scroll to position [573, 0]
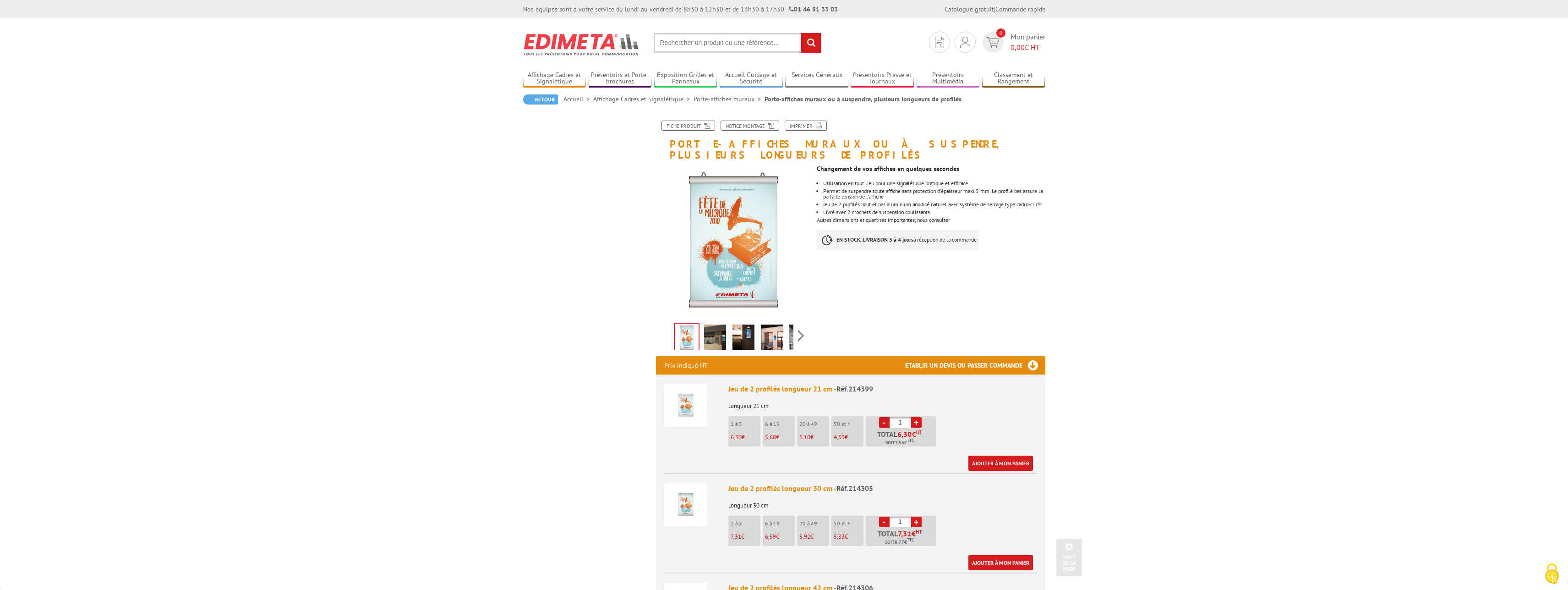
scroll to position [1461, 0]
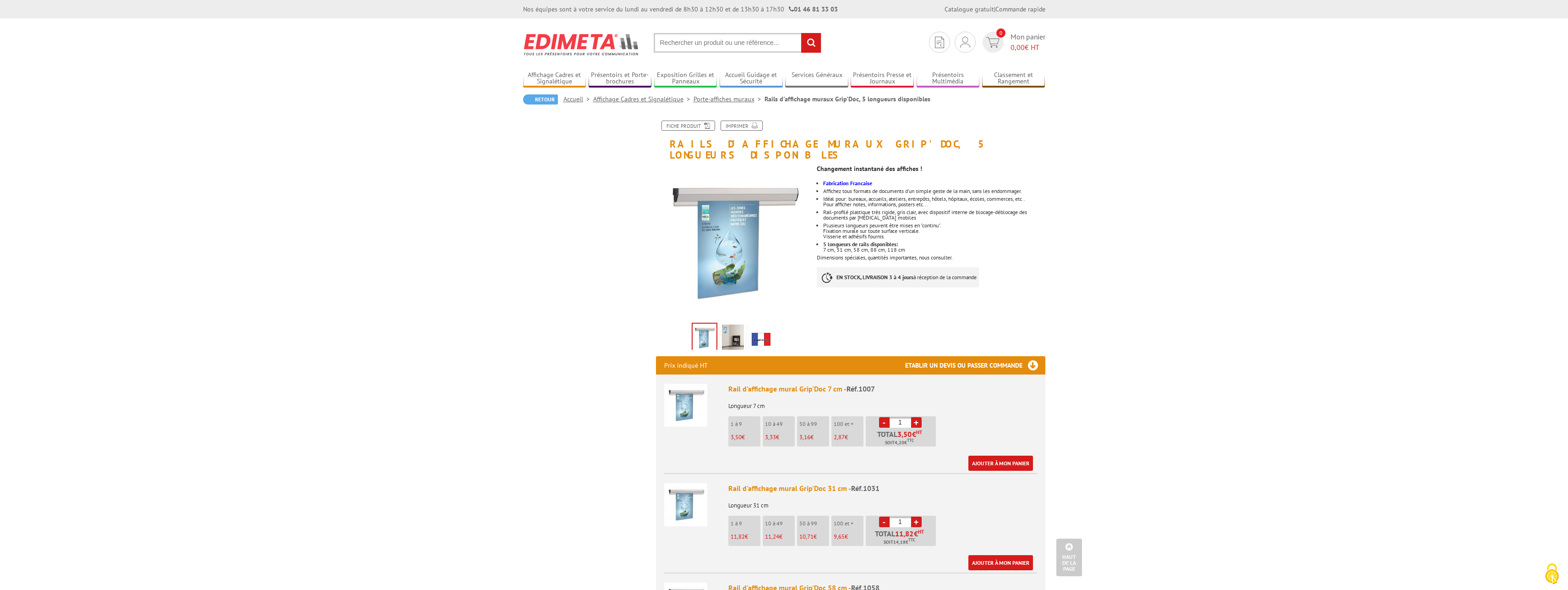
scroll to position [641, 0]
